Goal: Information Seeking & Learning: Check status

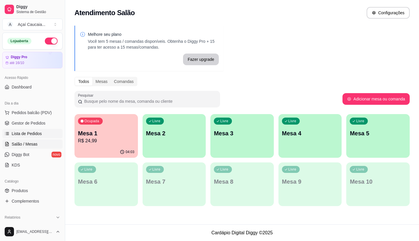
click at [26, 137] on link "Lista de Pedidos" at bounding box center [32, 133] width 60 height 9
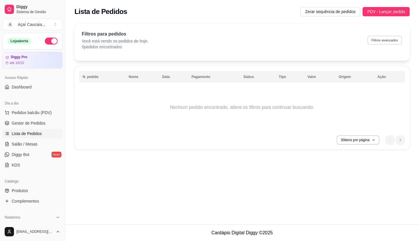
click at [389, 39] on button "Filtros avançados" at bounding box center [385, 40] width 34 height 9
select select "0"
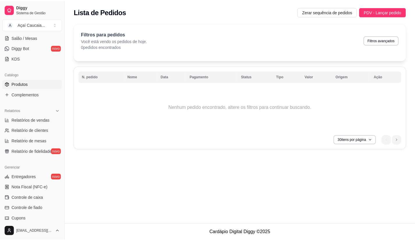
scroll to position [116, 0]
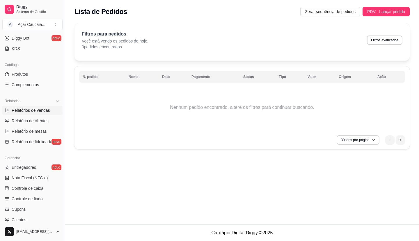
click at [30, 109] on span "Relatórios de vendas" at bounding box center [31, 110] width 38 height 6
select select "ALL"
select select "0"
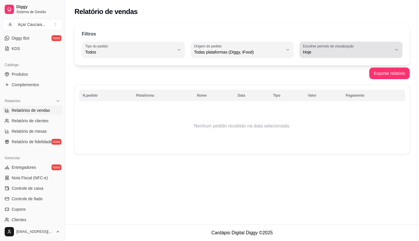
click at [302, 49] on button "Escolher período de visualização Hoje" at bounding box center [351, 50] width 103 height 16
click at [316, 74] on span "Ontem" at bounding box center [348, 76] width 84 height 6
type input "1"
select select "1"
